Goal: Task Accomplishment & Management: Manage account settings

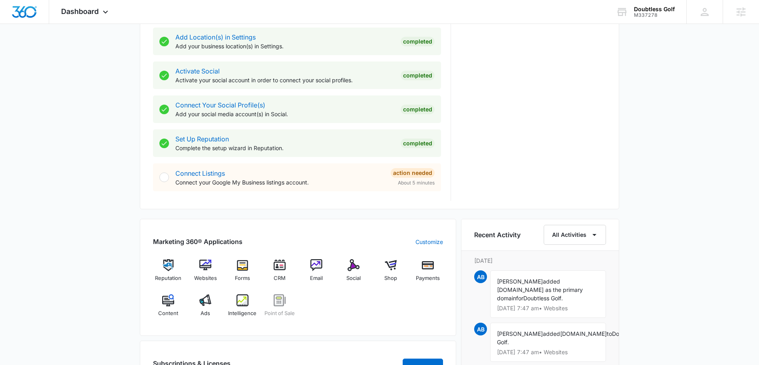
scroll to position [419, 0]
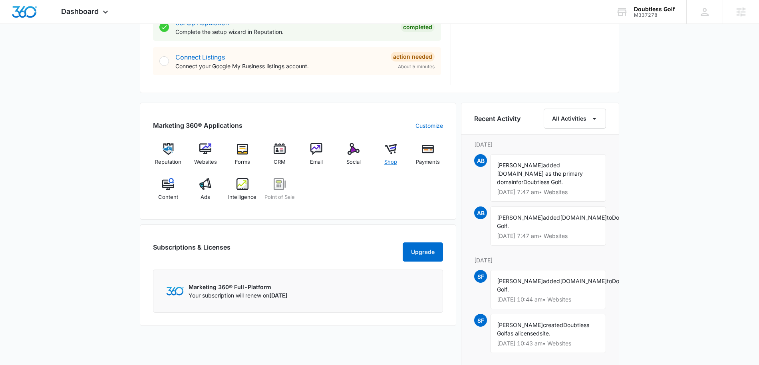
click at [393, 150] on img at bounding box center [391, 149] width 12 height 12
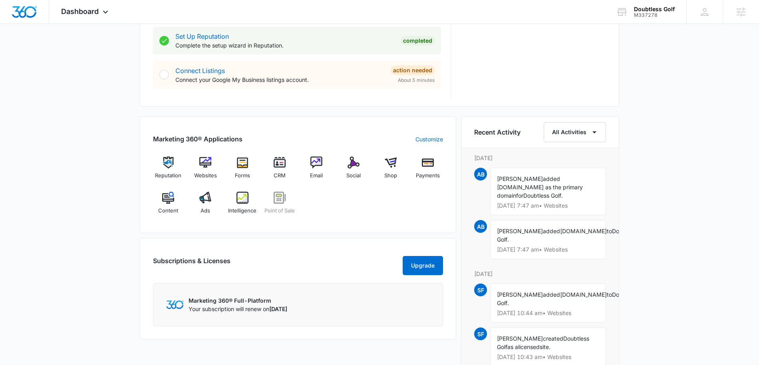
scroll to position [405, 0]
drag, startPoint x: 560, startPoint y: 232, endPoint x: 592, endPoint y: 240, distance: 32.6
click at [592, 240] on div "Alexander Blaho added m337278-doubtlessgolf.mywebsites360.com to Doubtless Golf…" at bounding box center [548, 239] width 116 height 39
copy span "[DOMAIN_NAME]"
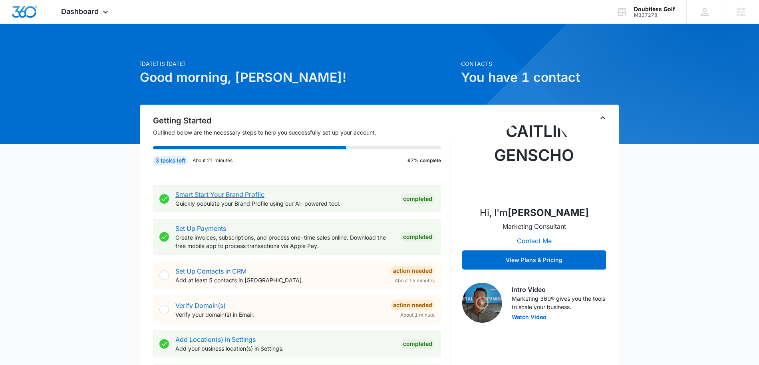
click at [221, 194] on link "Smart Start Your Brand Profile" at bounding box center [219, 195] width 89 height 8
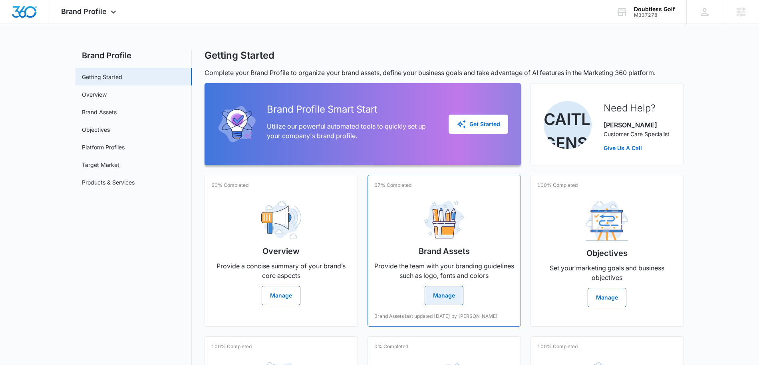
click at [442, 293] on button "Manage" at bounding box center [444, 295] width 39 height 19
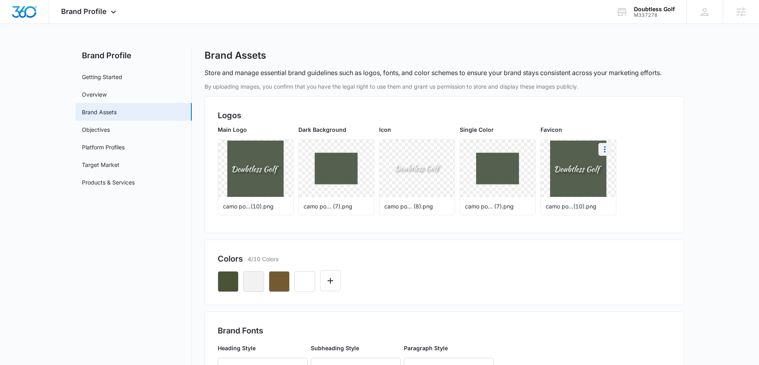
click at [603, 149] on icon "More" at bounding box center [605, 150] width 10 height 10
click at [615, 170] on div "Download" at bounding box center [621, 172] width 26 height 6
click at [230, 282] on icon "button" at bounding box center [228, 282] width 10 height 10
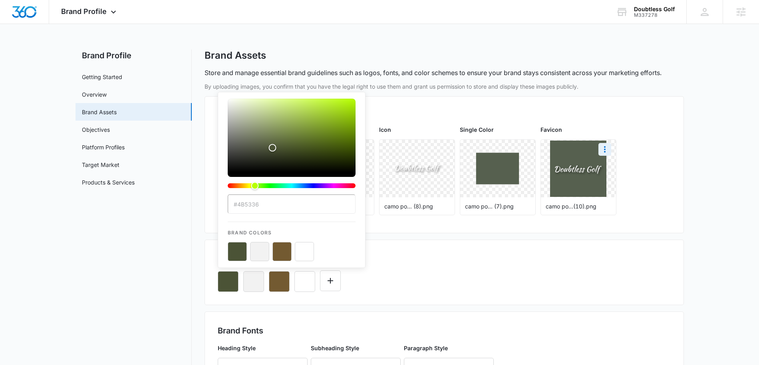
click at [440, 277] on div "#4B5336 Brand Colors" at bounding box center [444, 278] width 453 height 27
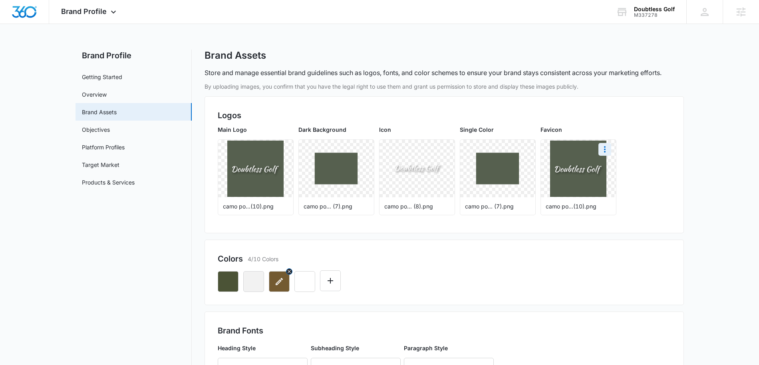
click at [277, 283] on icon "button" at bounding box center [279, 282] width 10 height 10
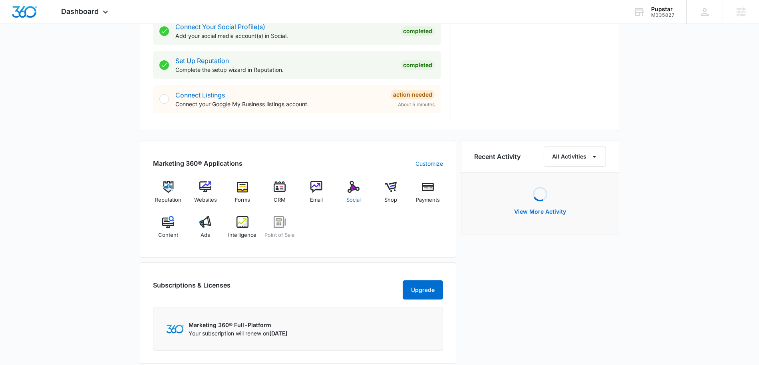
scroll to position [384, 0]
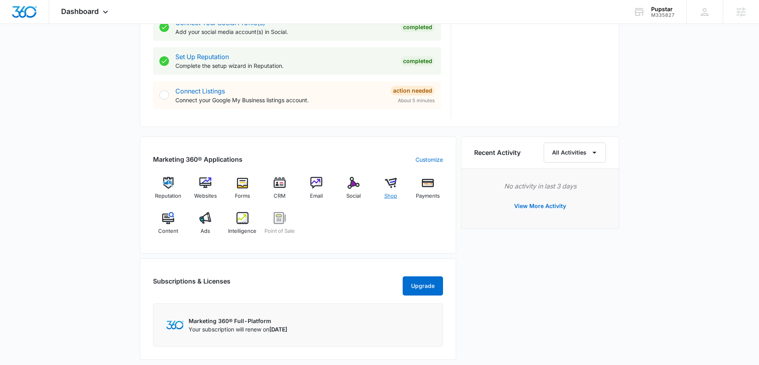
click at [392, 184] on img at bounding box center [391, 183] width 12 height 12
